Goal: Task Accomplishment & Management: Complete application form

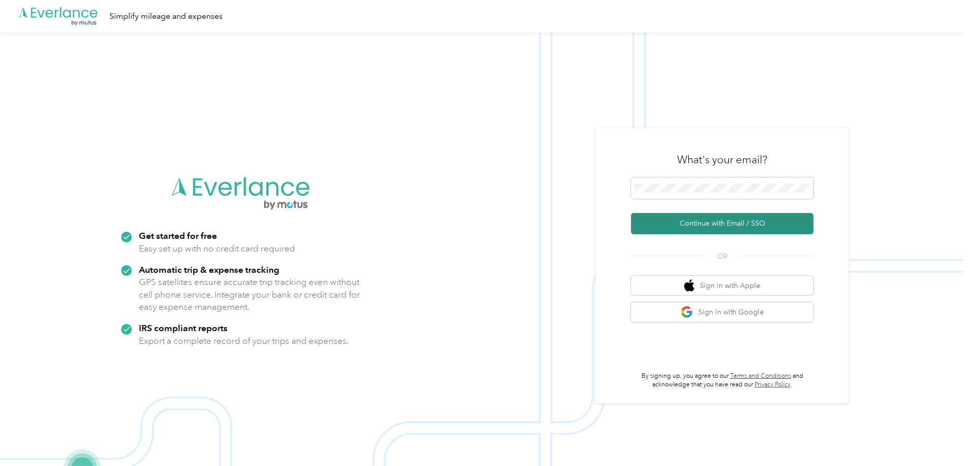
click at [707, 224] on button "Continue with Email / SSO" at bounding box center [722, 223] width 183 height 21
click at [708, 194] on span at bounding box center [722, 187] width 183 height 21
click at [706, 222] on button "Continue with Email / SSO" at bounding box center [722, 223] width 183 height 21
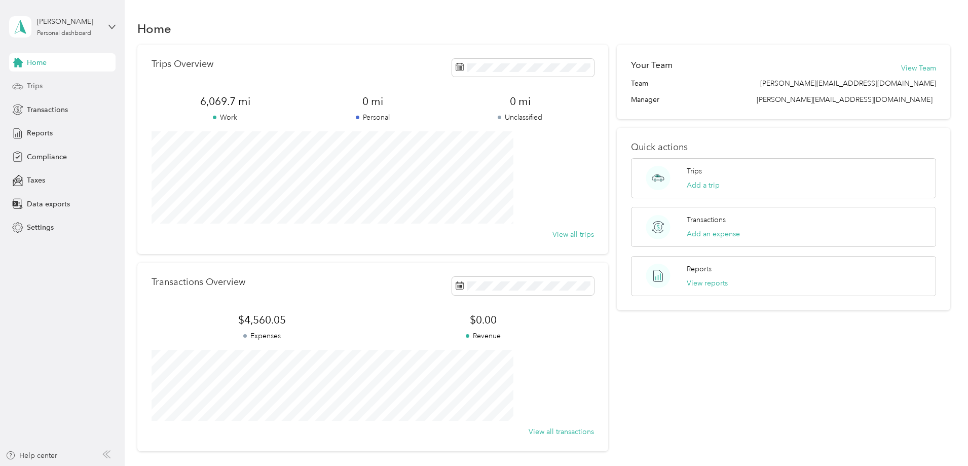
click at [29, 85] on span "Trips" at bounding box center [35, 86] width 16 height 11
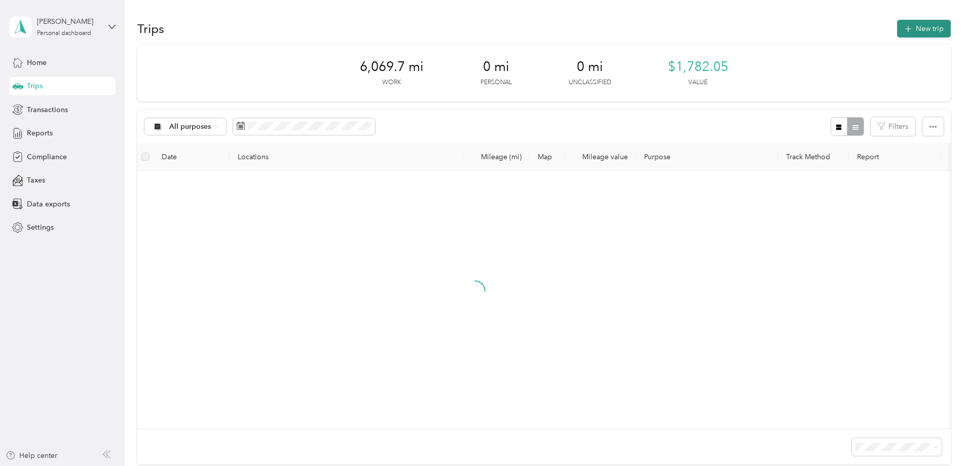
click at [897, 33] on button "New trip" at bounding box center [924, 29] width 54 height 18
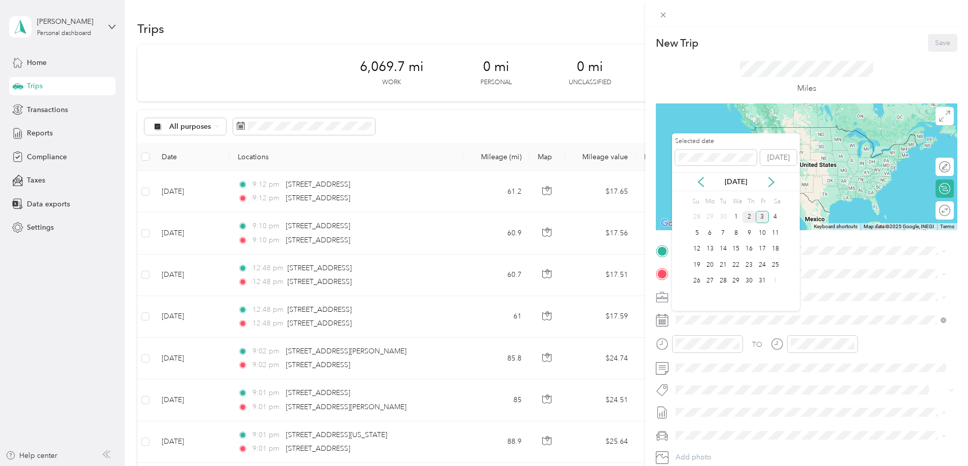
click at [755, 216] on div "2" at bounding box center [749, 217] width 13 height 13
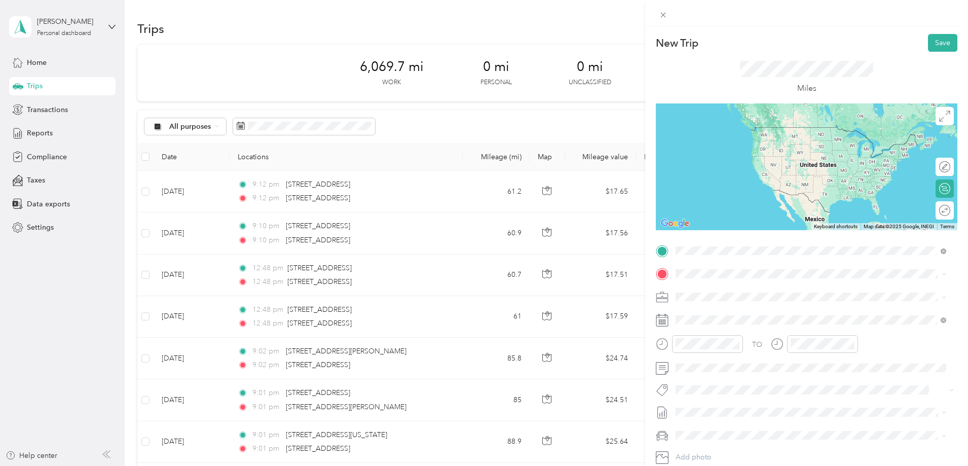
click at [716, 285] on span "712 Iris Drive Vacaville, California 95687, United States" at bounding box center [745, 287] width 101 height 9
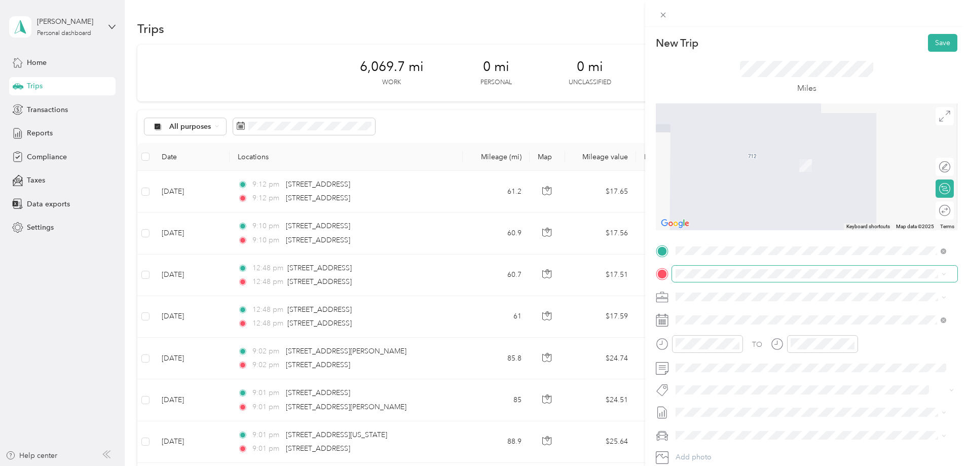
click at [713, 266] on span at bounding box center [814, 274] width 285 height 16
click at [716, 306] on span "5860 West Las Positas Boulevard Pleasanton, California 94588, United States" at bounding box center [745, 309] width 101 height 9
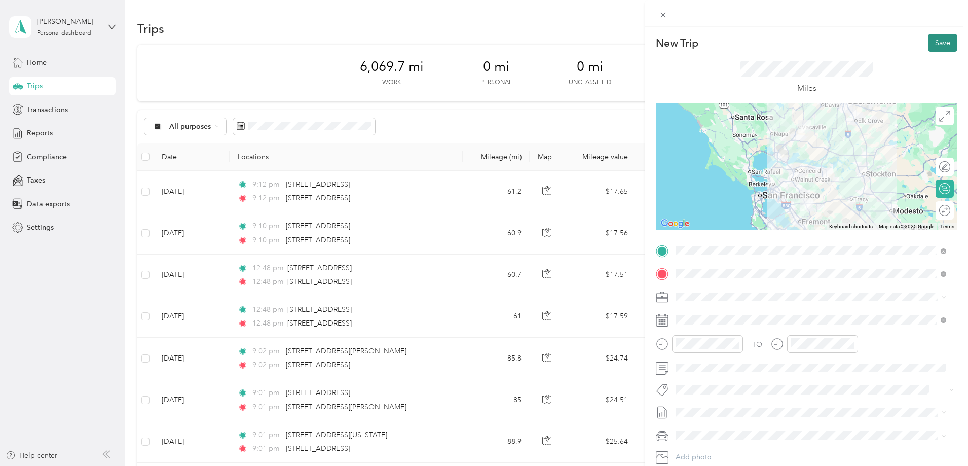
click at [940, 39] on button "Save" at bounding box center [942, 43] width 29 height 18
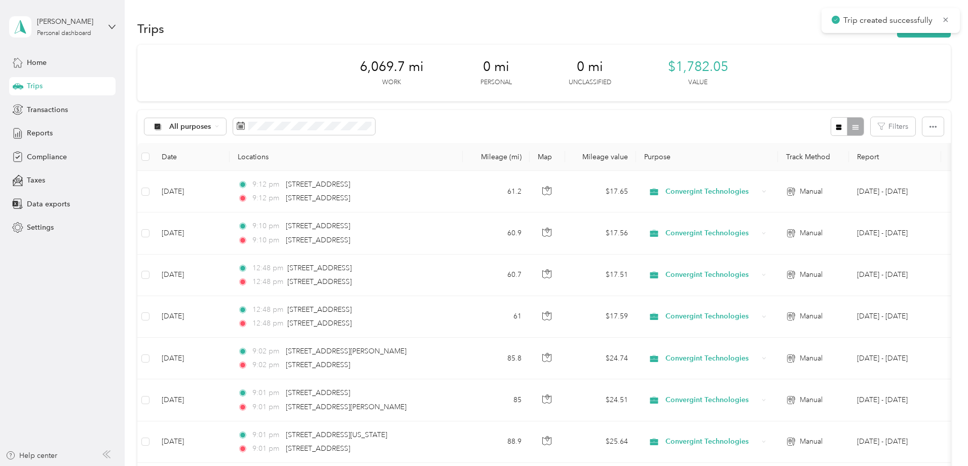
click at [874, 38] on div "Trips New trip" at bounding box center [544, 28] width 814 height 21
click at [897, 36] on button "New trip" at bounding box center [924, 29] width 54 height 18
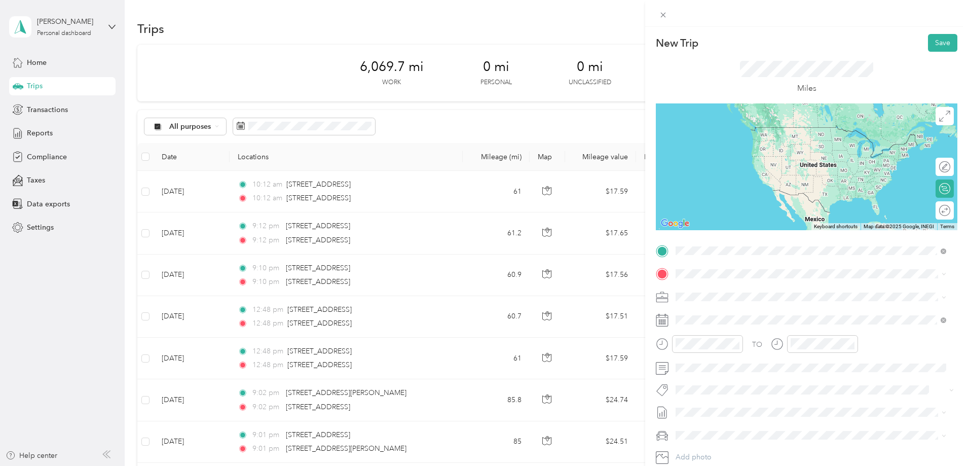
click at [736, 292] on span "5860 West Las Positas Boulevard Pleasanton, California 94588, United States" at bounding box center [745, 287] width 101 height 9
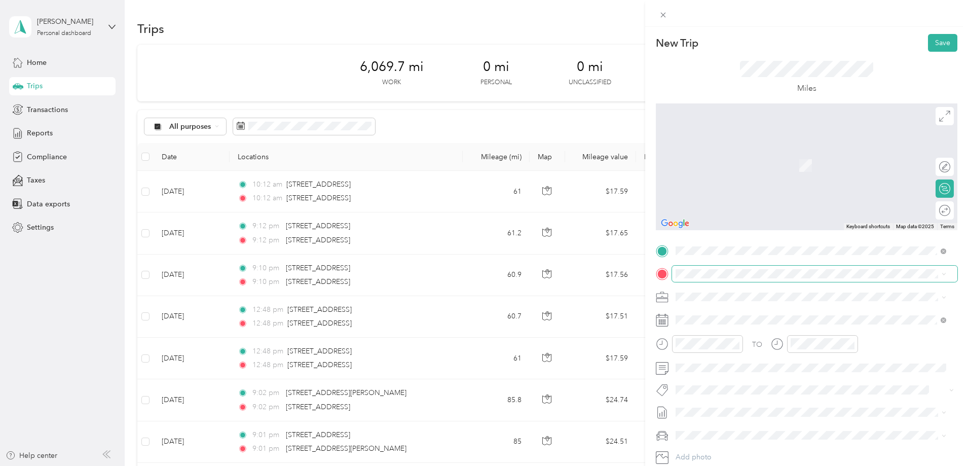
click at [711, 267] on span at bounding box center [814, 274] width 285 height 16
click at [724, 312] on span "712 Iris Drive Vacaville, California 95687, United States" at bounding box center [745, 308] width 101 height 9
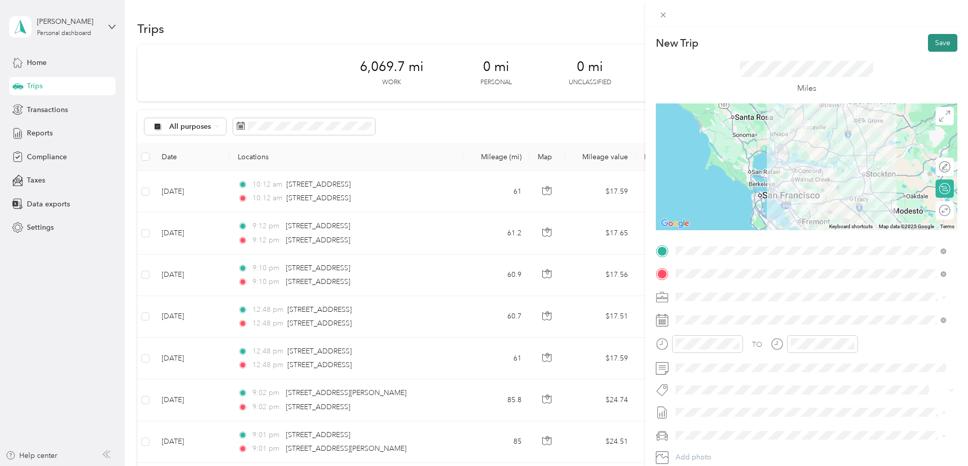
click at [935, 47] on button "Save" at bounding box center [942, 43] width 29 height 18
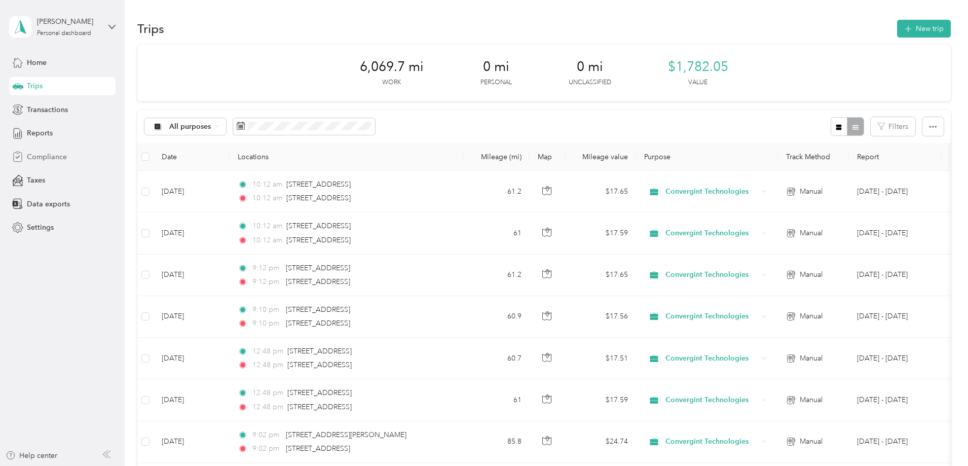
click at [39, 159] on span "Compliance" at bounding box center [47, 157] width 40 height 11
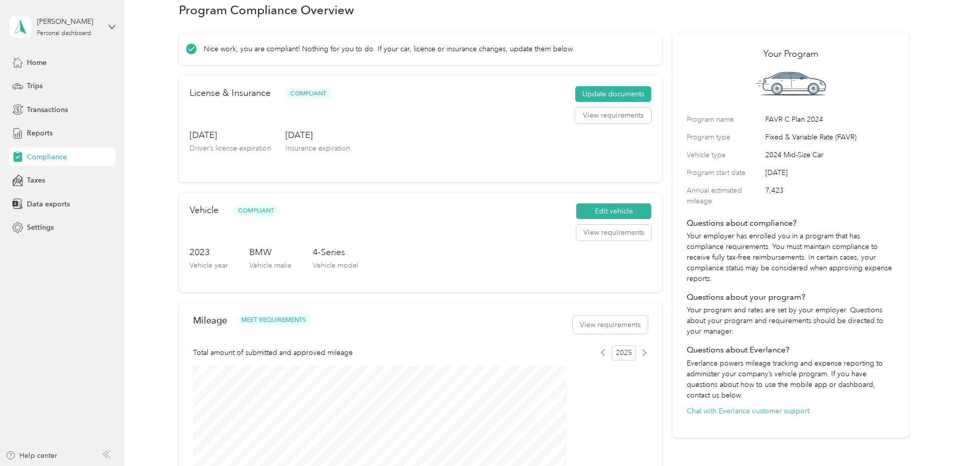
scroll to position [51, 0]
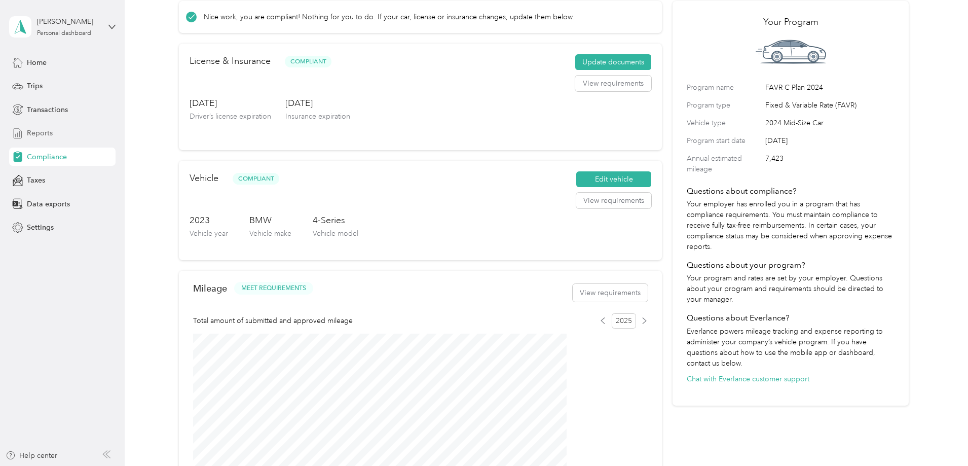
click at [41, 132] on span "Reports" at bounding box center [40, 133] width 26 height 11
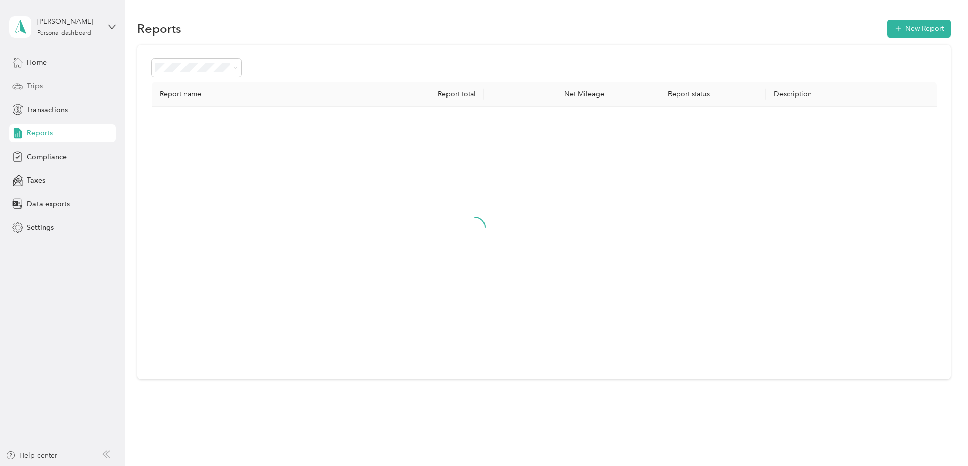
click at [48, 89] on div "Trips" at bounding box center [62, 86] width 106 height 18
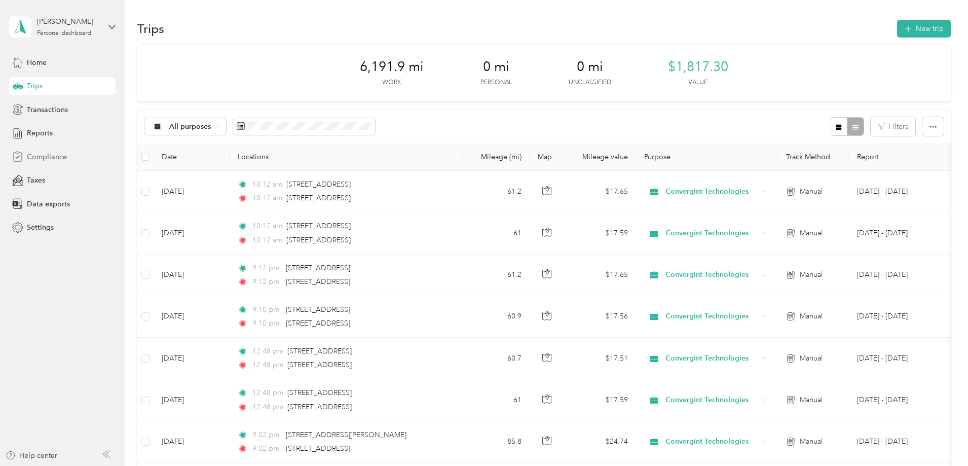
click at [52, 159] on span "Compliance" at bounding box center [47, 157] width 40 height 11
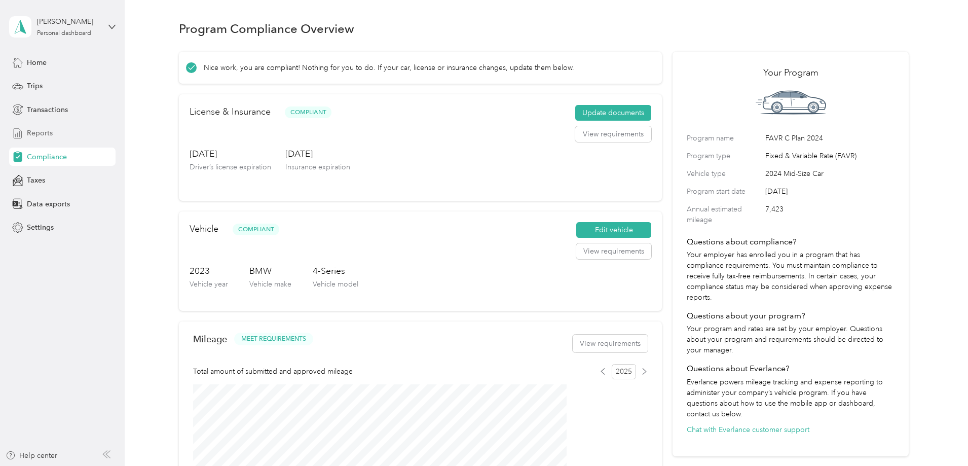
click at [45, 133] on span "Reports" at bounding box center [40, 133] width 26 height 11
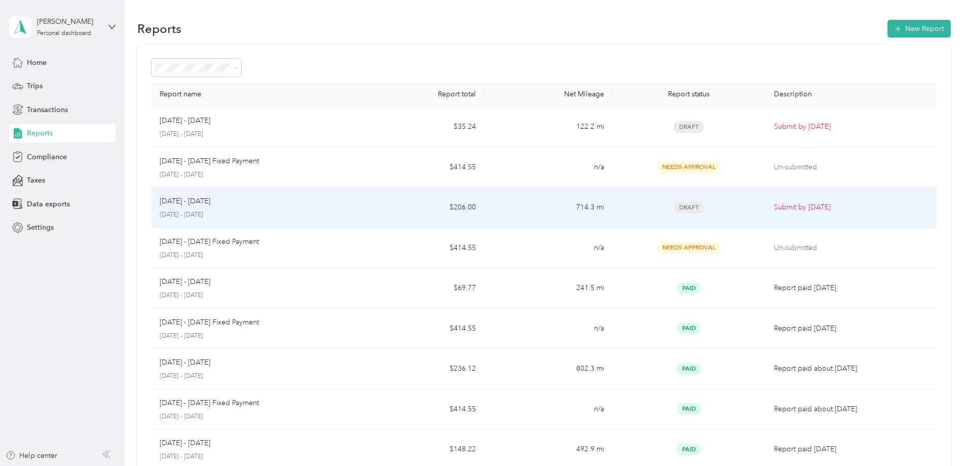
click at [461, 207] on td "$206.00" at bounding box center [420, 208] width 128 height 41
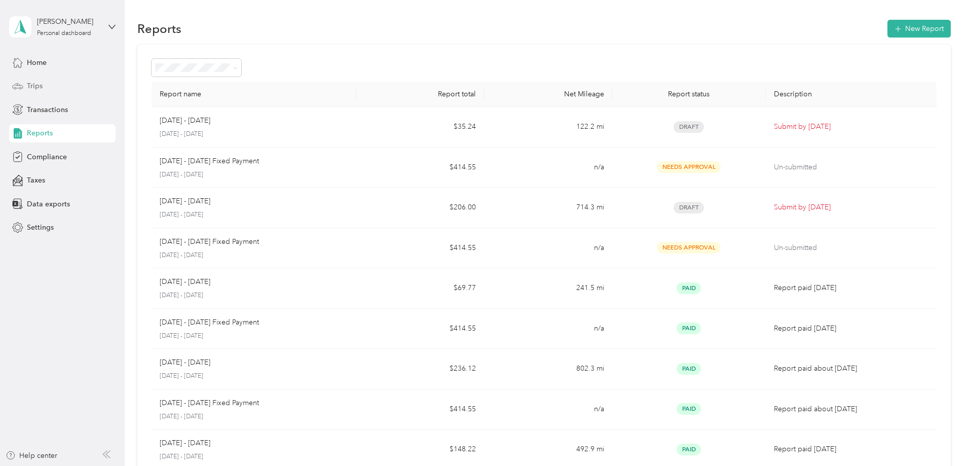
click at [39, 87] on span "Trips" at bounding box center [35, 86] width 16 height 11
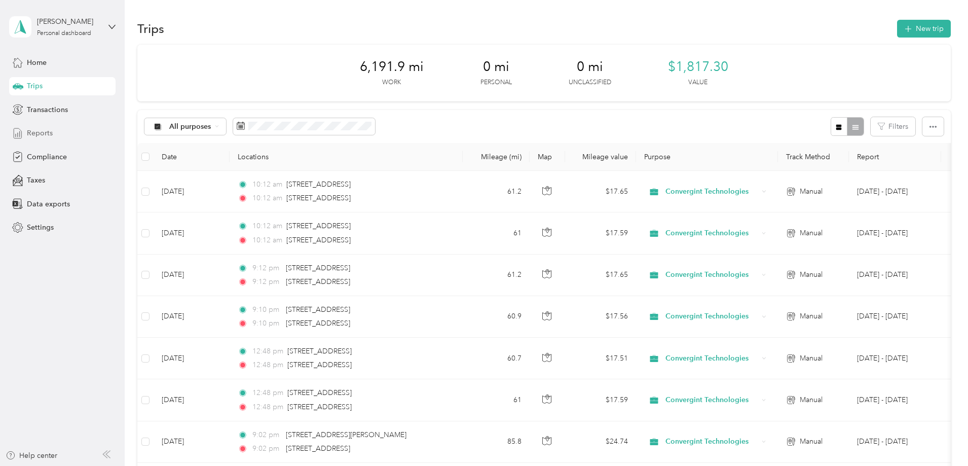
click at [49, 133] on span "Reports" at bounding box center [40, 133] width 26 height 11
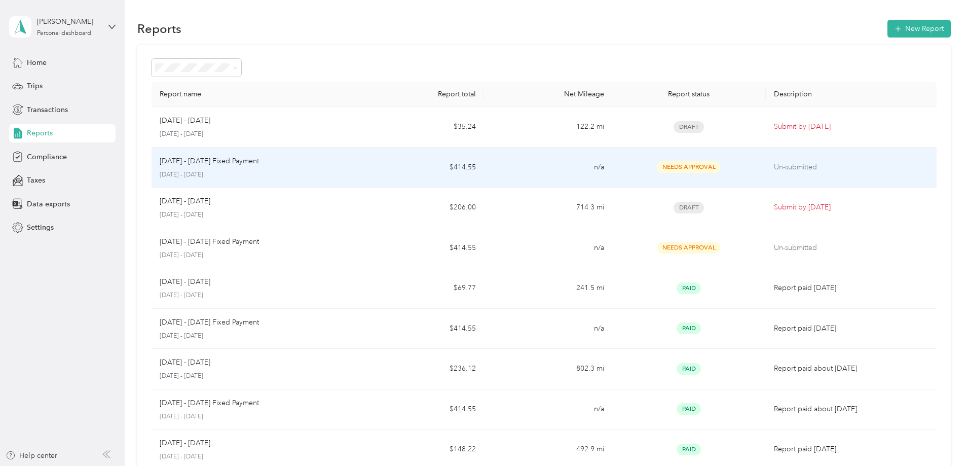
click at [501, 170] on td "n/a" at bounding box center [548, 168] width 128 height 41
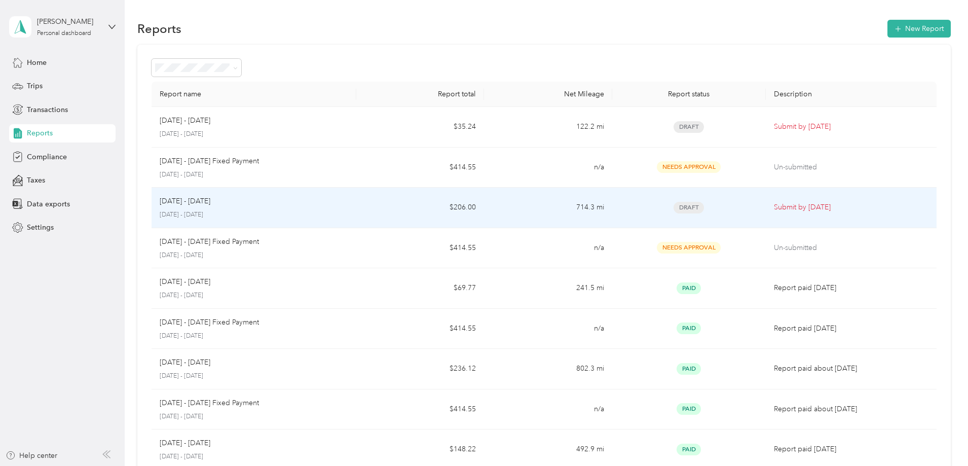
click at [272, 212] on p "September 1 - 30, 2025" at bounding box center [254, 214] width 189 height 9
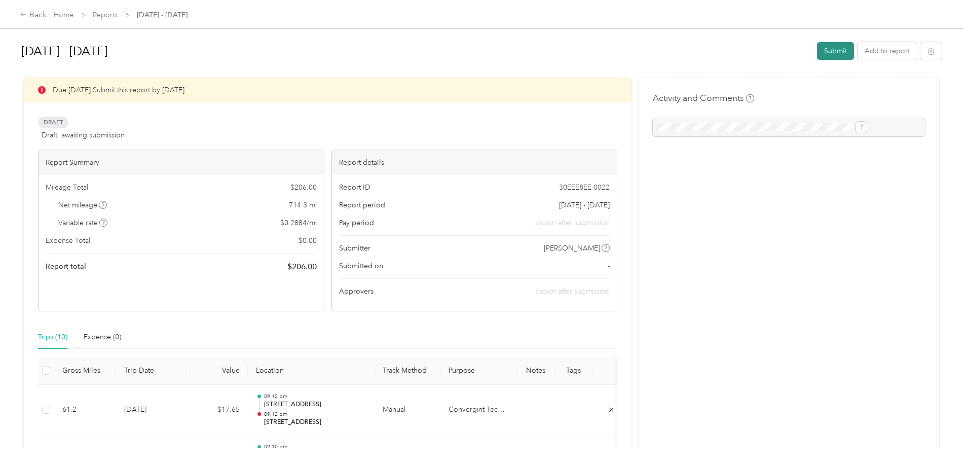
click at [817, 56] on button "Submit" at bounding box center [835, 51] width 37 height 18
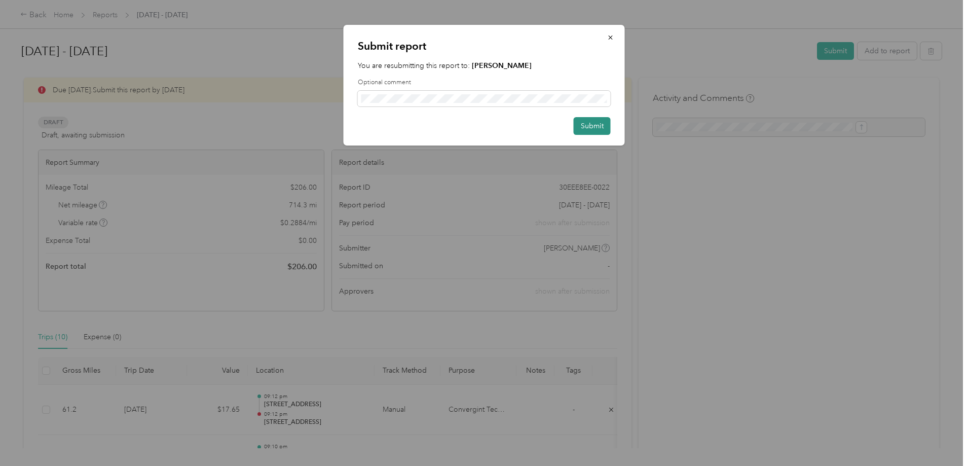
click at [584, 125] on button "Submit" at bounding box center [592, 126] width 37 height 18
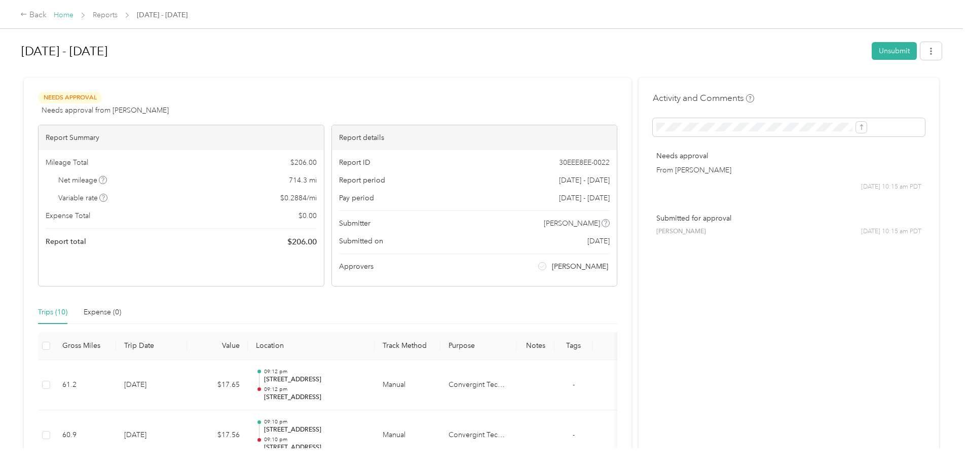
click at [74, 17] on link "Home" at bounding box center [64, 15] width 20 height 9
